Goal: Task Accomplishment & Management: Manage account settings

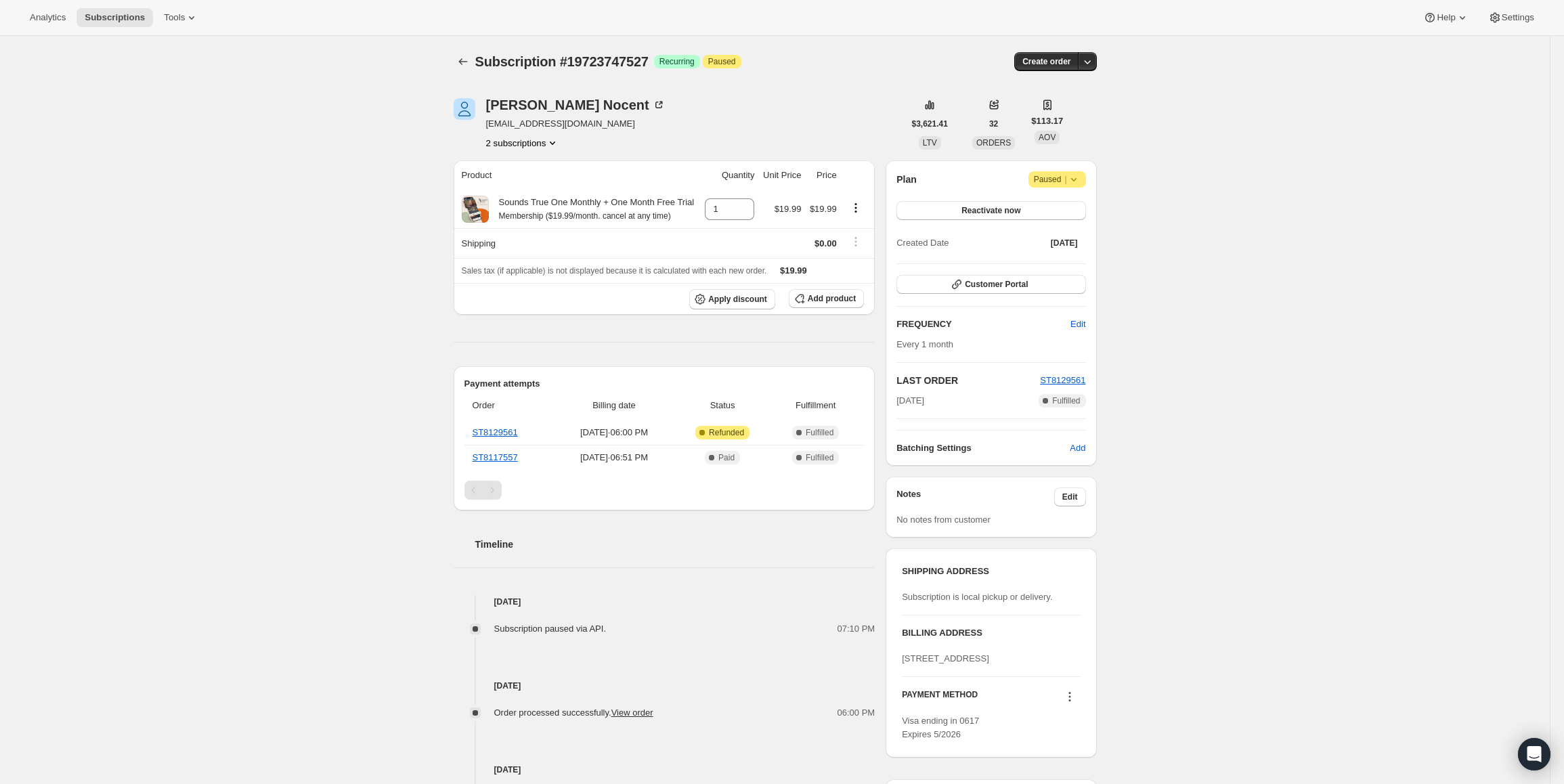
click at [1059, 183] on span "Paused |" at bounding box center [1057, 179] width 47 height 14
click at [1069, 207] on span "Cancel subscription" at bounding box center [1062, 206] width 77 height 10
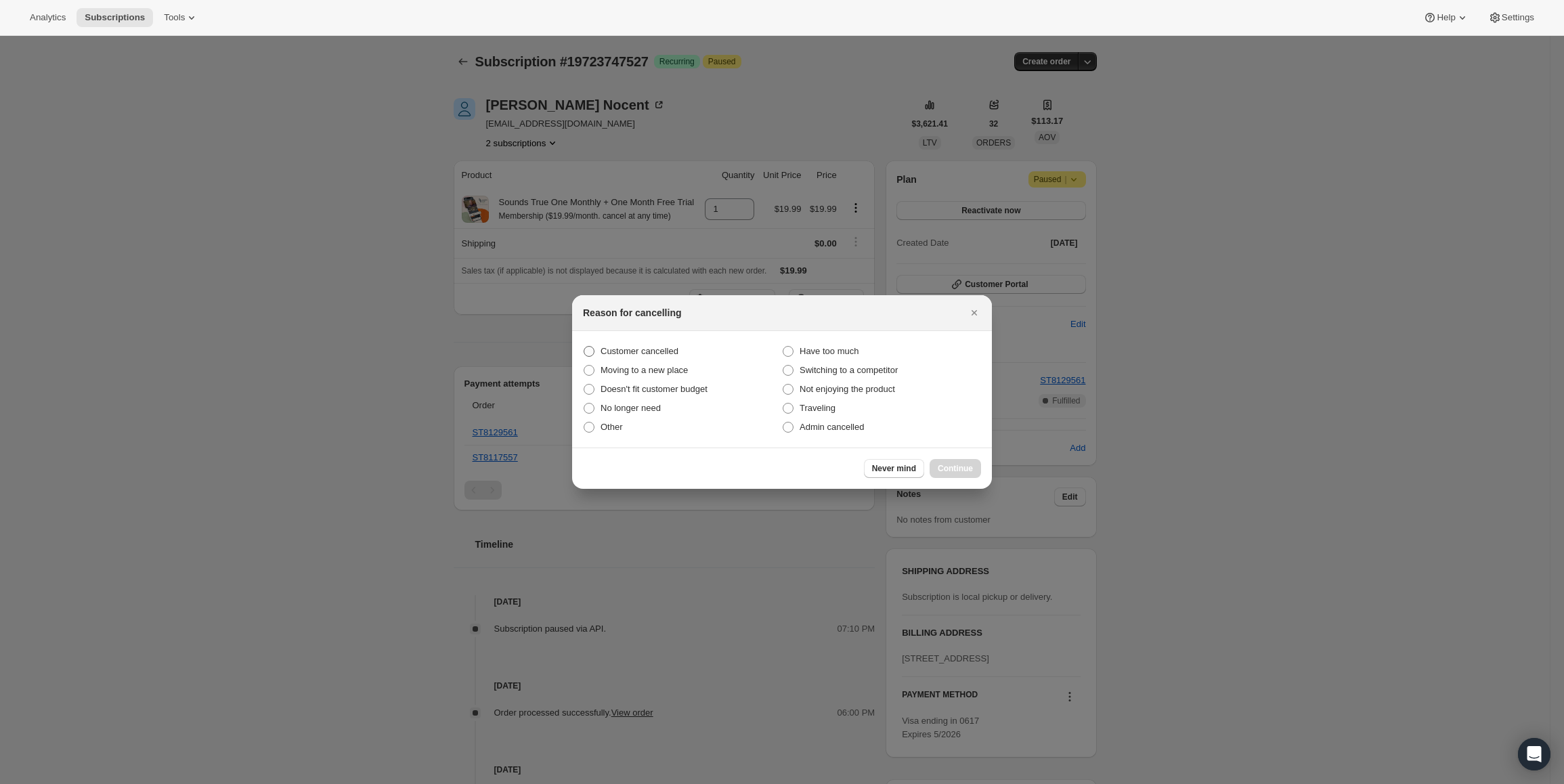
click at [644, 352] on span "Customer cancelled" at bounding box center [639, 351] width 78 height 10
click at [584, 347] on input "Customer cancelled" at bounding box center [583, 346] width 1 height 1
radio input "true"
click at [963, 465] on span "Continue" at bounding box center [955, 468] width 35 height 11
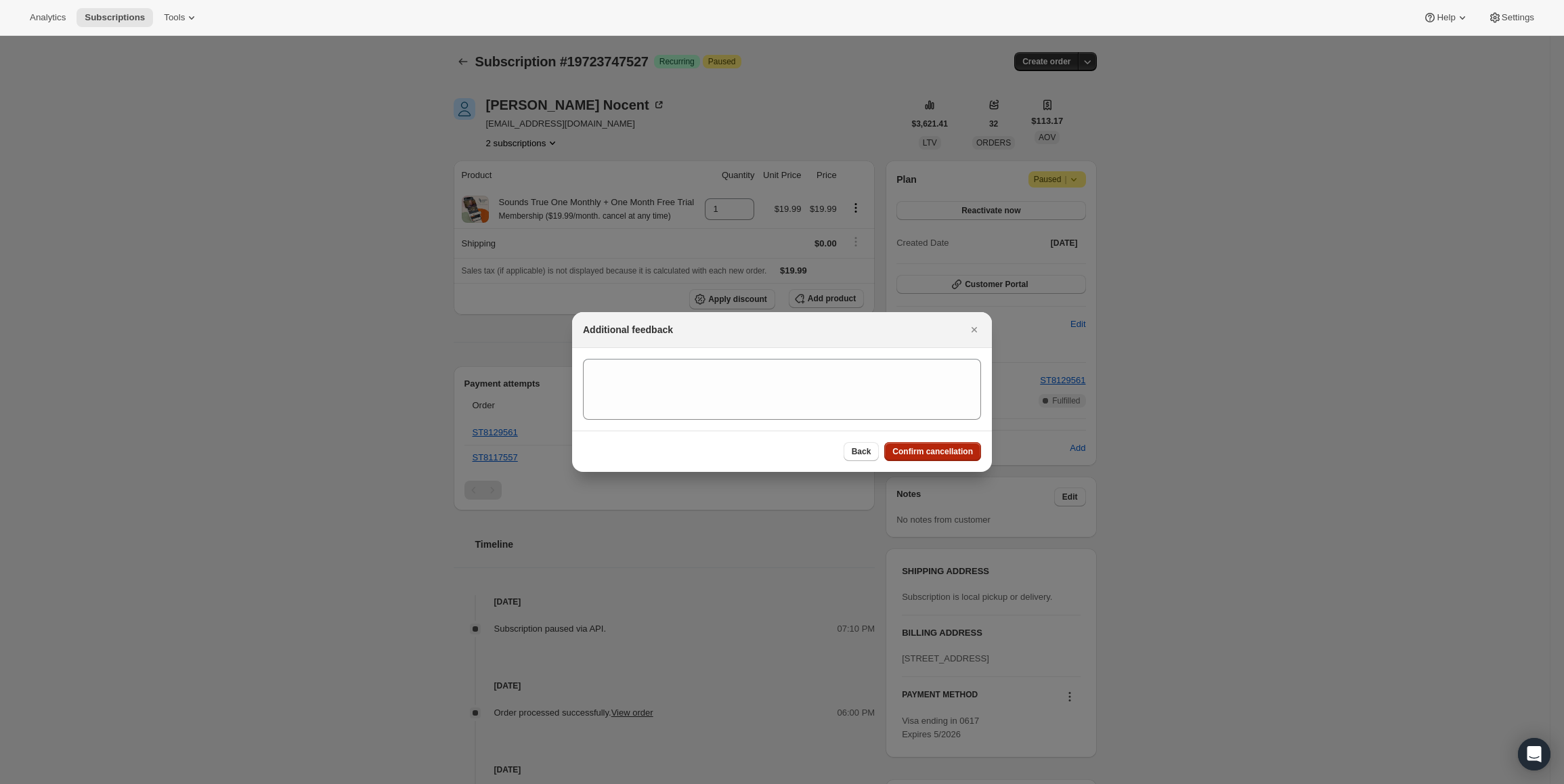
click at [942, 453] on span "Confirm cancellation" at bounding box center [932, 451] width 80 height 11
